Goal: Task Accomplishment & Management: Use online tool/utility

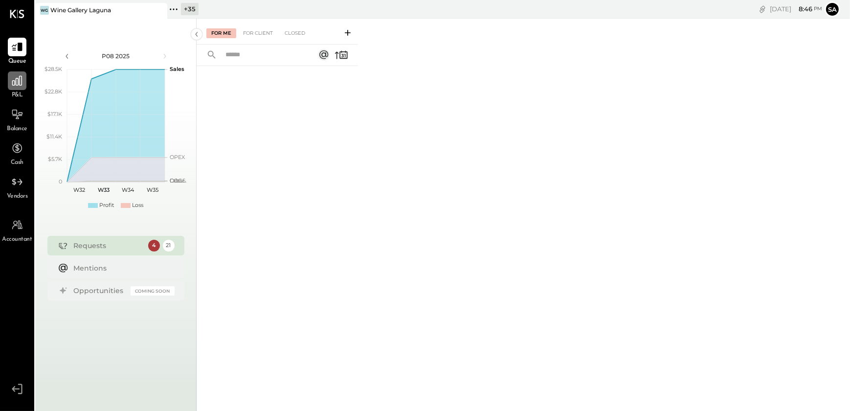
click at [12, 81] on icon at bounding box center [17, 81] width 10 height 10
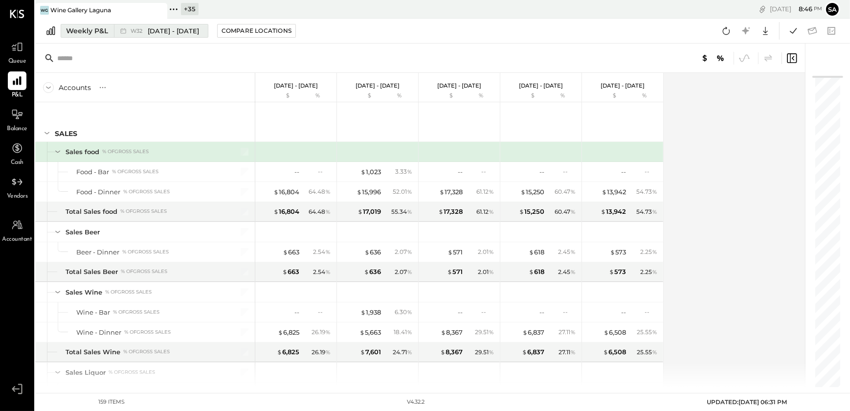
click at [81, 31] on div "Weekly P&L" at bounding box center [87, 31] width 42 height 10
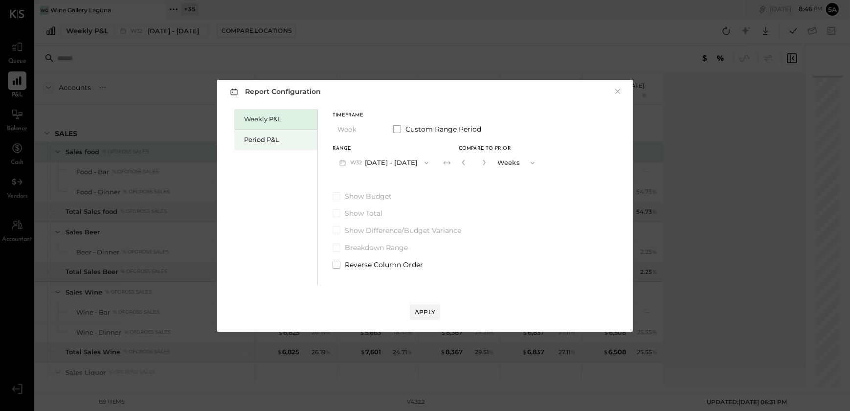
click at [252, 137] on div "Period P&L" at bounding box center [278, 139] width 68 height 9
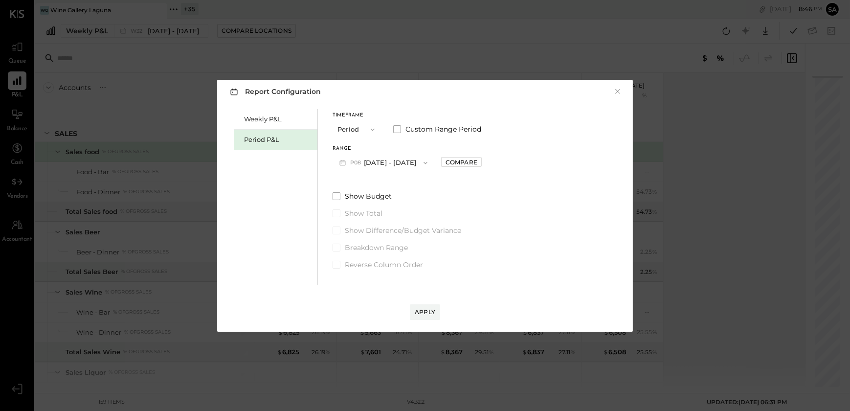
click at [379, 162] on button "P08 [DATE] - [DATE]" at bounding box center [383, 163] width 102 height 18
click at [378, 189] on div "P07 [DATE] - [DATE]" at bounding box center [388, 185] width 111 height 21
click at [421, 308] on div "Apply" at bounding box center [425, 312] width 21 height 8
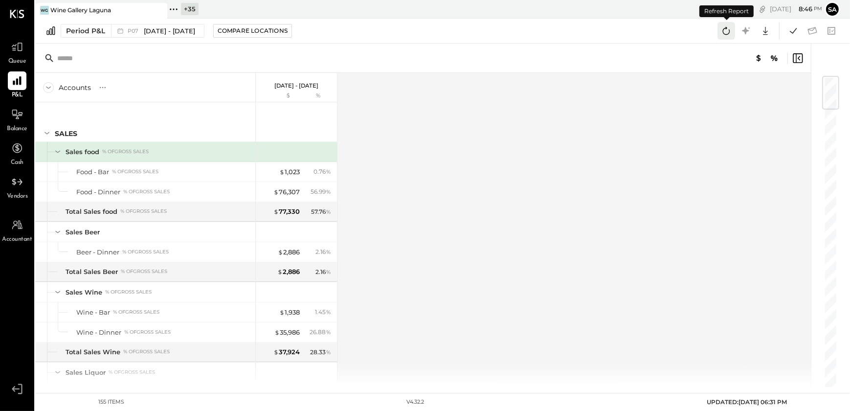
click at [728, 32] on icon at bounding box center [726, 30] width 13 height 13
click at [798, 33] on icon at bounding box center [793, 30] width 13 height 13
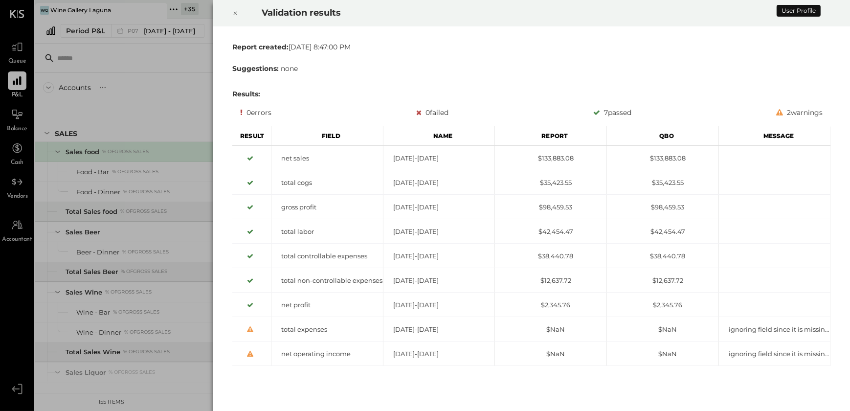
drag, startPoint x: 234, startPoint y: 15, endPoint x: 236, endPoint y: 22, distance: 7.7
click at [234, 15] on icon at bounding box center [235, 13] width 6 height 12
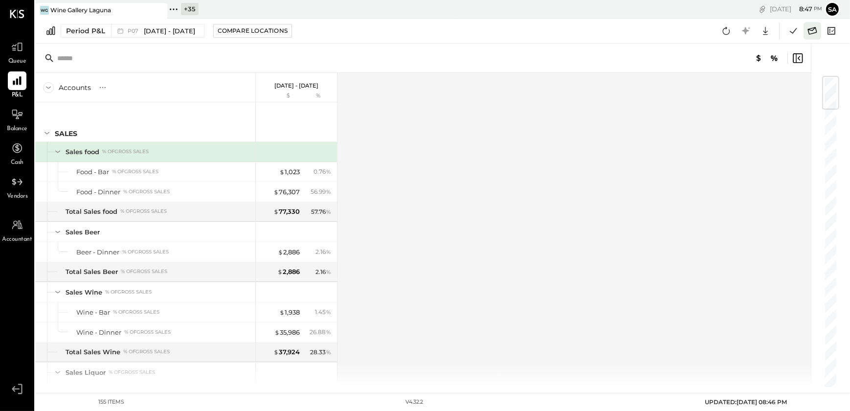
click at [810, 30] on icon at bounding box center [812, 30] width 13 height 13
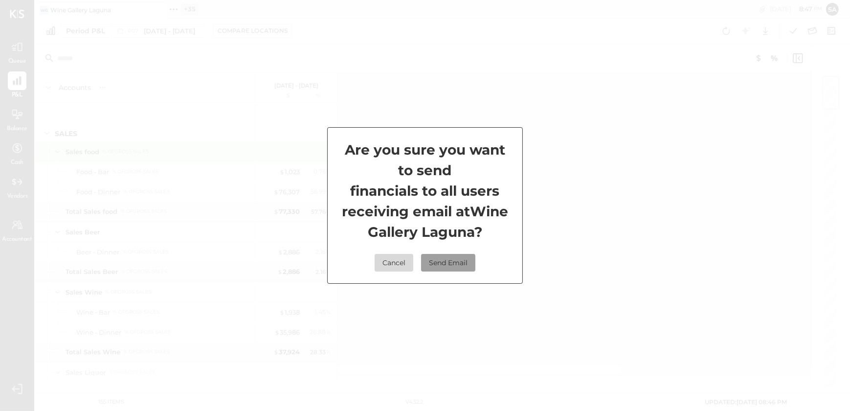
click at [439, 263] on button "Send Email" at bounding box center [448, 263] width 54 height 18
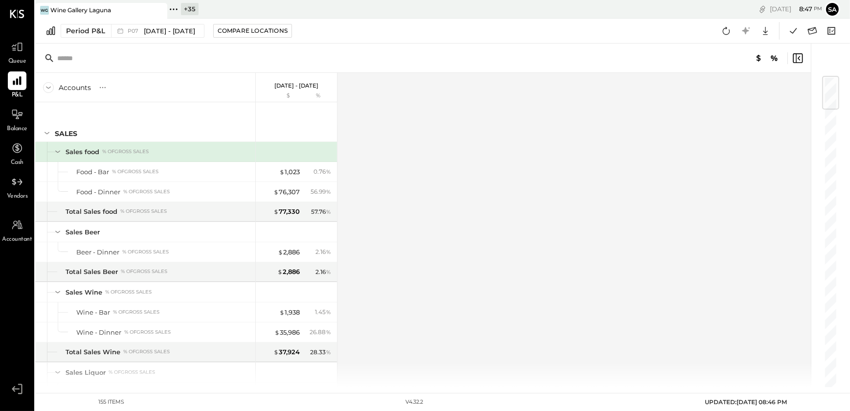
click at [444, 179] on div "Accounts S % GL [DATE] - [DATE] $ % SALES Sales food % of GROSS SALES Food - Ba…" at bounding box center [423, 230] width 777 height 314
